Goal: Task Accomplishment & Management: Manage account settings

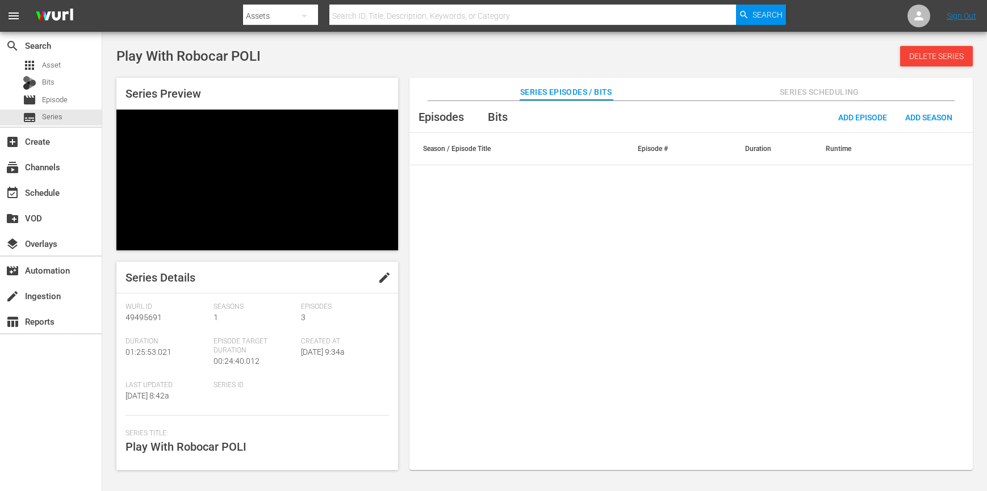
click at [378, 271] on span "edit" at bounding box center [385, 278] width 14 height 14
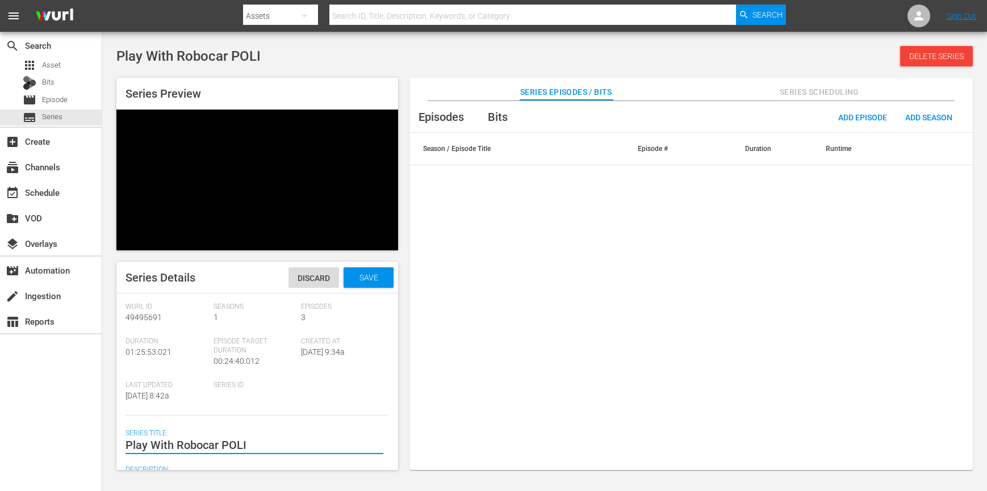
drag, startPoint x: 149, startPoint y: 387, endPoint x: 171, endPoint y: 395, distance: 23.3
click at [144, 438] on textarea "Play With Robocar POLI" at bounding box center [254, 445] width 258 height 14
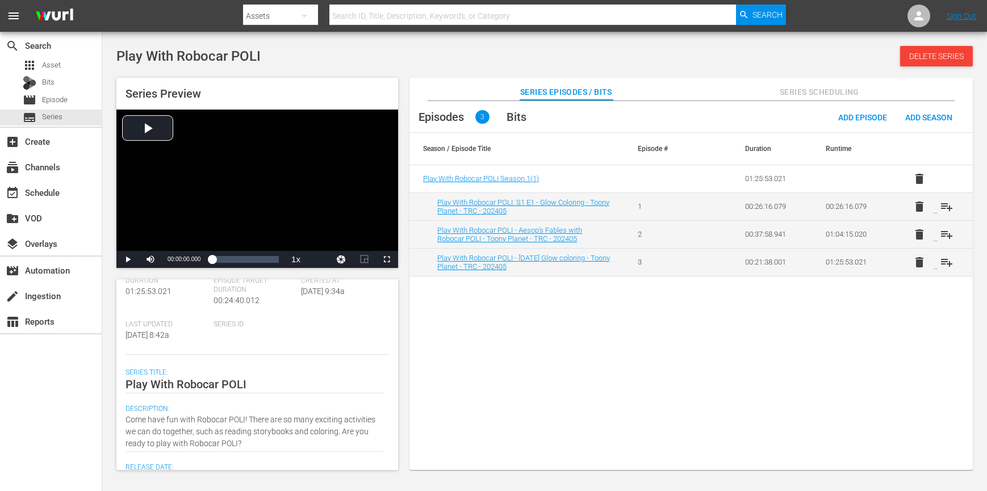
scroll to position [92, 0]
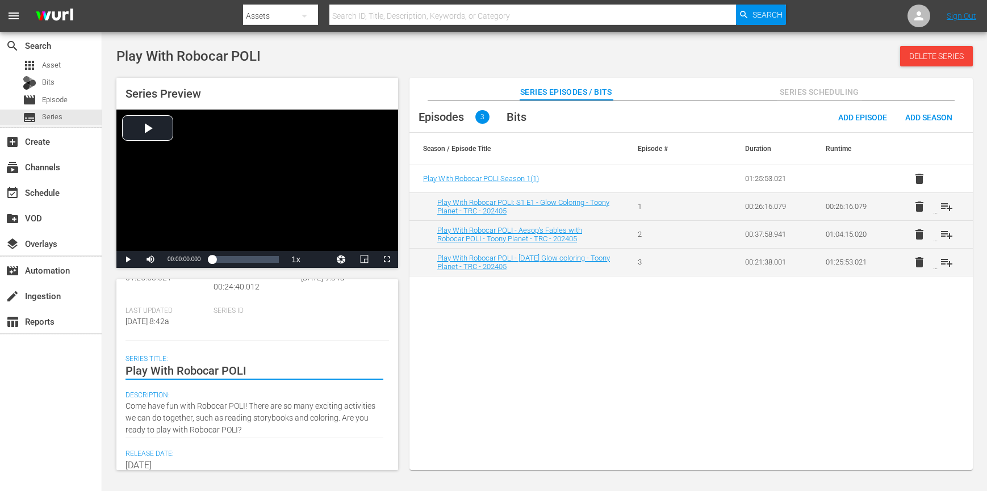
drag, startPoint x: 219, startPoint y: 373, endPoint x: 227, endPoint y: 372, distance: 7.4
drag, startPoint x: 254, startPoint y: 370, endPoint x: 84, endPoint y: 373, distance: 169.8
click at [102, 0] on div "search Search apps Asset Bits movie Episode subtitles Series add_box Create sub…" at bounding box center [544, 0] width 885 height 0
click at [148, 374] on textarea "Play With Robocar POLI" at bounding box center [254, 371] width 258 height 14
click at [153, 370] on textarea "Play With Robocar POLI" at bounding box center [254, 371] width 258 height 14
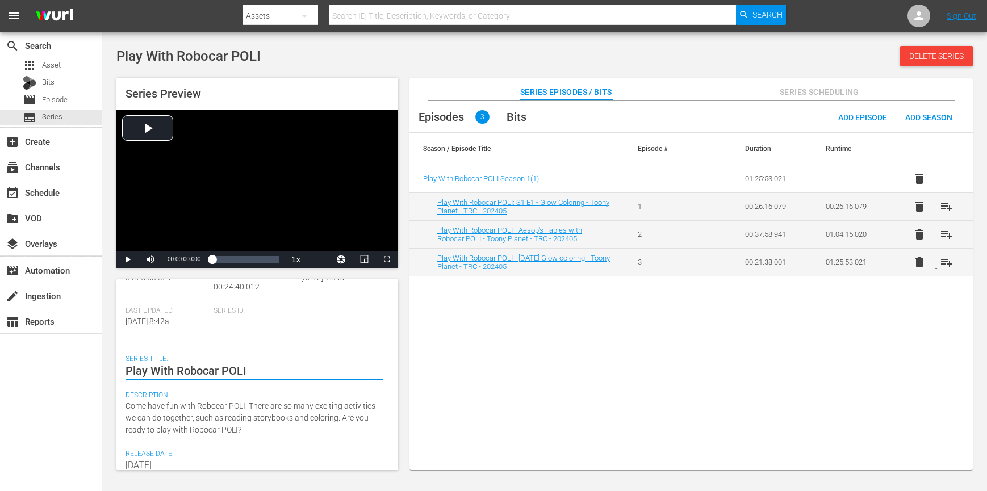
click at [178, 371] on textarea "Play With Robocar POLI" at bounding box center [254, 371] width 258 height 14
click at [222, 371] on textarea "Play With Robocar POLI" at bounding box center [254, 371] width 258 height 14
drag, startPoint x: 280, startPoint y: 370, endPoint x: 271, endPoint y: 371, distance: 9.2
click at [271, 371] on textarea "Play With Robocar POLI" at bounding box center [254, 371] width 258 height 14
click at [249, 370] on textarea "Play With Robocar POLI" at bounding box center [254, 371] width 258 height 14
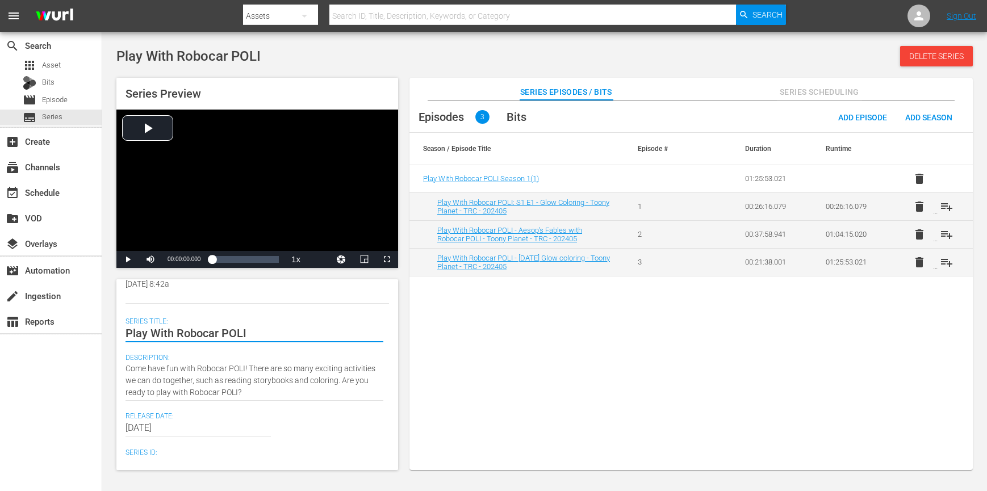
scroll to position [126, 0]
drag, startPoint x: 129, startPoint y: 330, endPoint x: 41, endPoint y: 329, distance: 88.0
click at [102, 0] on div "search Search apps Asset Bits movie Episode subtitles Series add_box Create sub…" at bounding box center [544, 0] width 885 height 0
click at [150, 340] on textarea "Play With Robocar POLI" at bounding box center [254, 337] width 258 height 14
drag, startPoint x: 146, startPoint y: 340, endPoint x: 293, endPoint y: 336, distance: 147.1
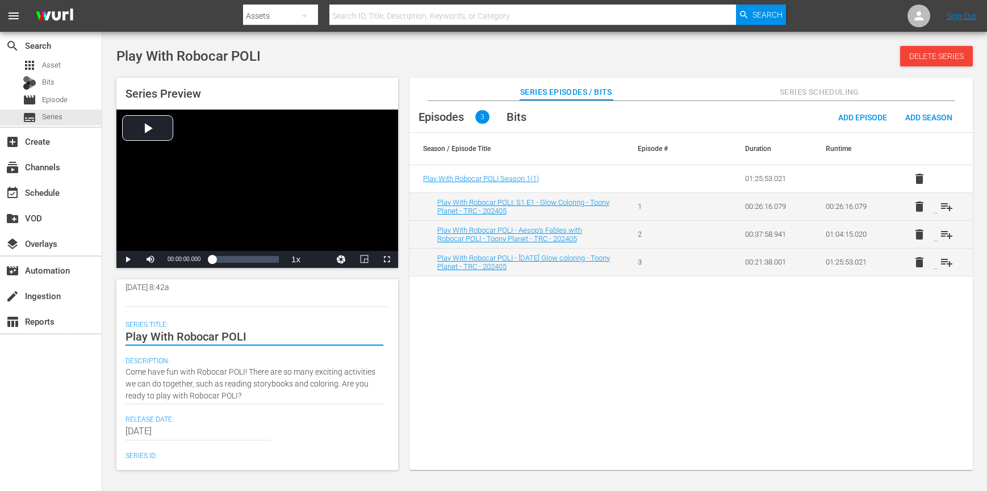
click at [293, 336] on textarea "Play With Robocar POLI" at bounding box center [254, 337] width 258 height 14
drag, startPoint x: 295, startPoint y: 336, endPoint x: 282, endPoint y: 338, distance: 13.3
click at [294, 337] on textarea "Play With Robocar POLI" at bounding box center [254, 337] width 258 height 14
drag, startPoint x: 51, startPoint y: 329, endPoint x: 74, endPoint y: 345, distance: 28.2
click at [0, 328] on html "menu Search By Assets Search ID, Title, Description, Keywords, or Category Sear…" at bounding box center [493, 245] width 987 height 491
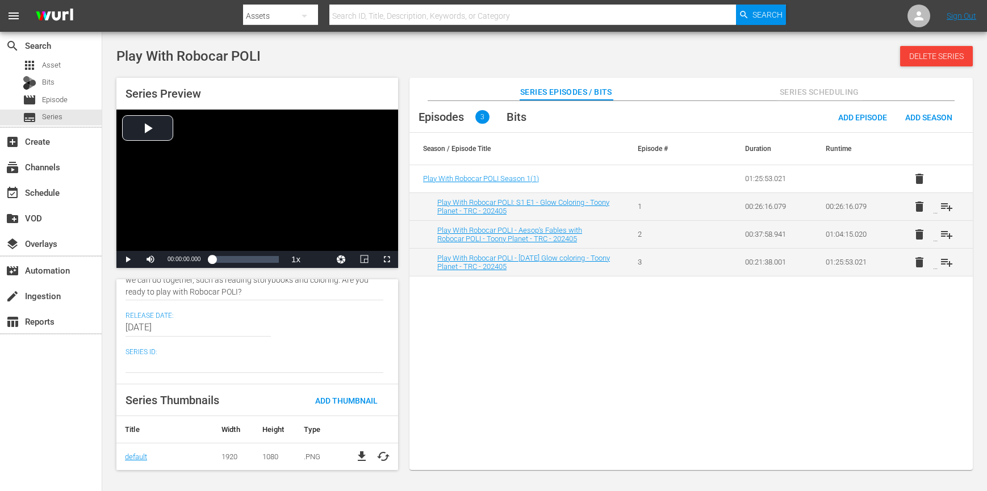
scroll to position [133, 0]
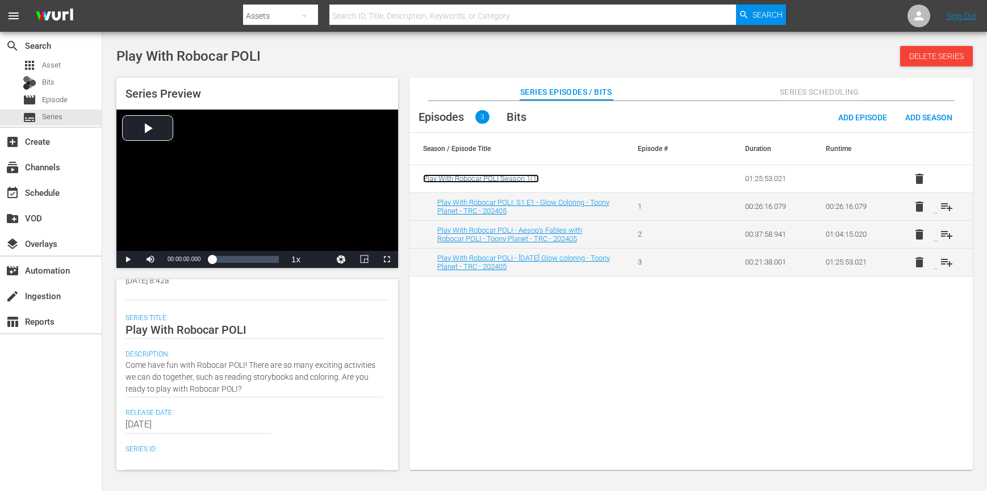
click at [509, 176] on span "Play With Robocar POLI Season 1 ( 1 )" at bounding box center [481, 178] width 116 height 9
